Goal: Transaction & Acquisition: Download file/media

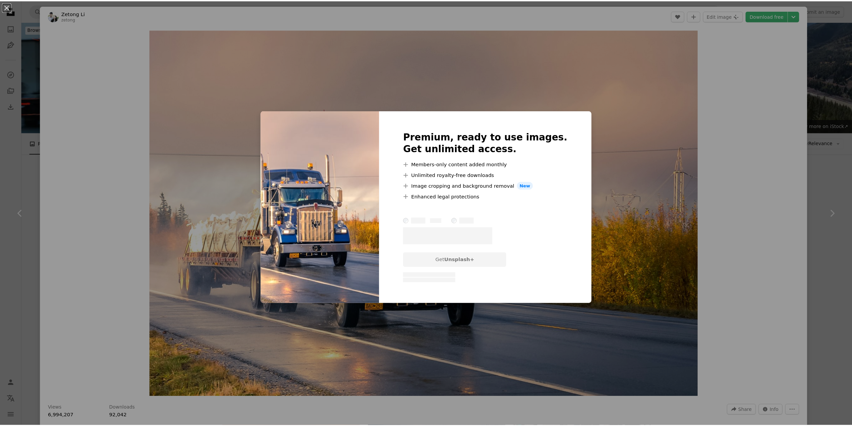
scroll to position [134, 0]
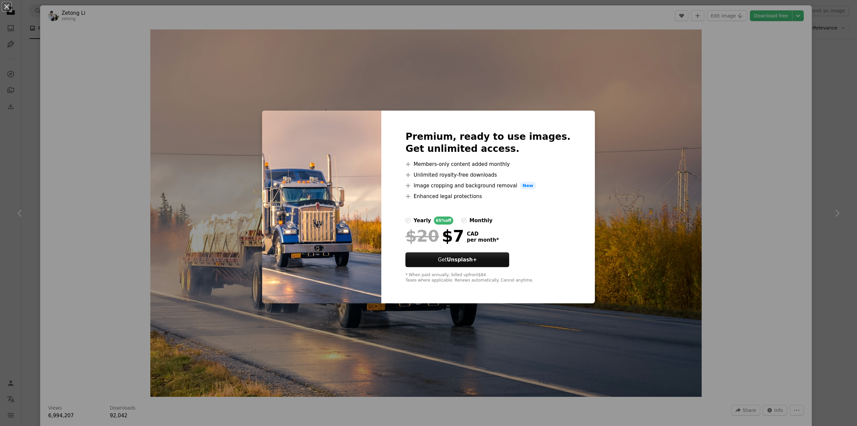
drag, startPoint x: 744, startPoint y: 168, endPoint x: 733, endPoint y: 168, distance: 11.1
click at [743, 168] on div "An X shape Premium, ready to use images. Get unlimited access. A plus sign Memb…" at bounding box center [428, 213] width 857 height 426
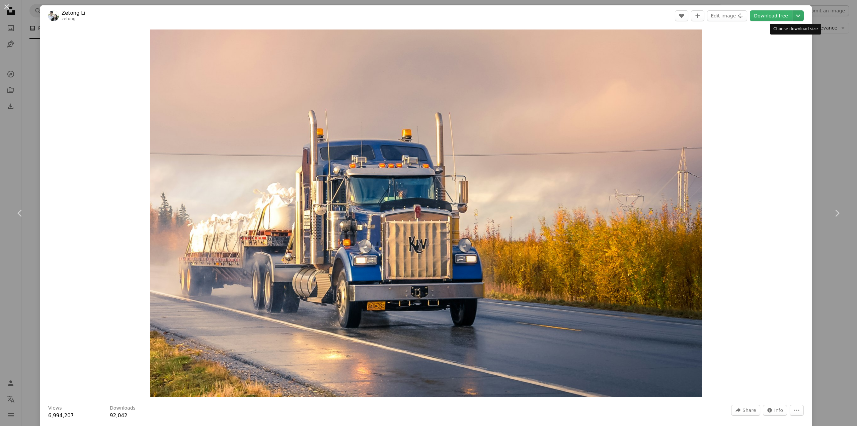
click at [797, 16] on icon "Chevron down" at bounding box center [798, 16] width 11 height 8
click at [769, 77] on span "( 6000 x 3992 )" at bounding box center [785, 73] width 33 height 5
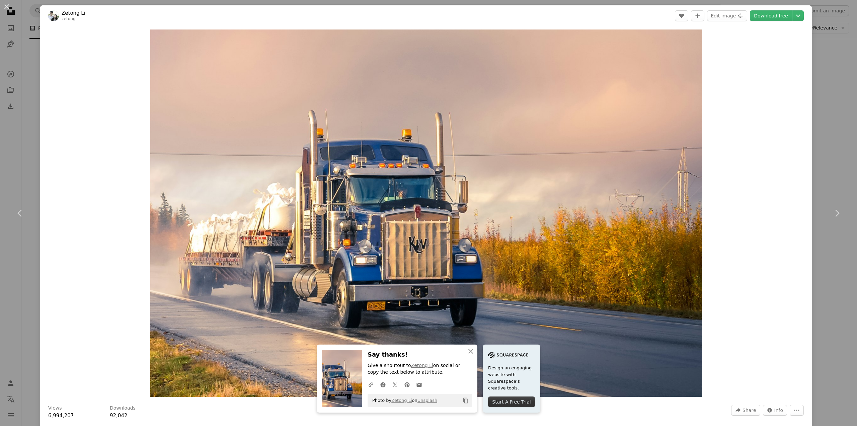
click at [823, 31] on div "An X shape Chevron left Chevron right An X shape Close Say thanks! Give a shout…" at bounding box center [428, 213] width 857 height 426
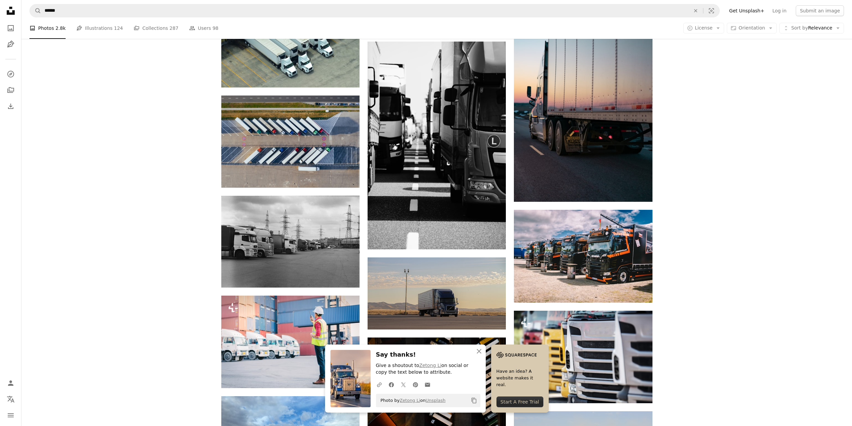
scroll to position [536, 0]
